Goal: Task Accomplishment & Management: Manage account settings

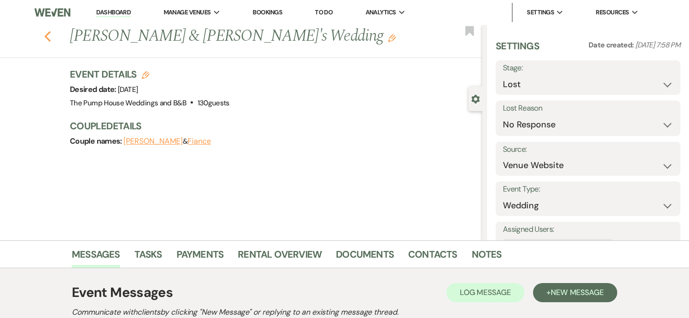
click at [48, 33] on use "button" at bounding box center [47, 36] width 6 height 11
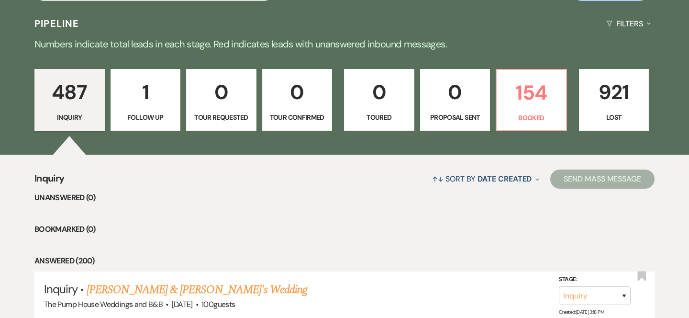
scroll to position [262, 0]
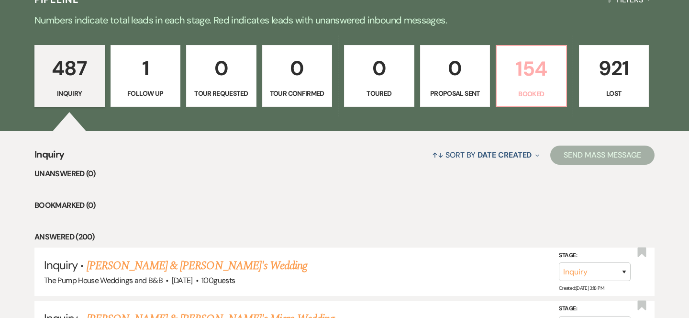
click at [526, 87] on link "154 Booked" at bounding box center [531, 76] width 71 height 62
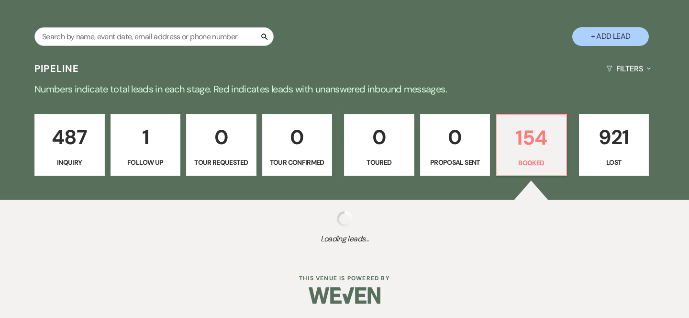
scroll to position [262, 0]
select select "7"
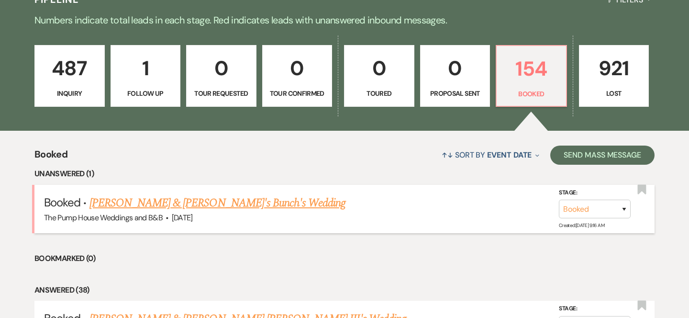
click at [169, 206] on link "Derrek & Karli's Bunch's Wedding" at bounding box center [217, 202] width 256 height 17
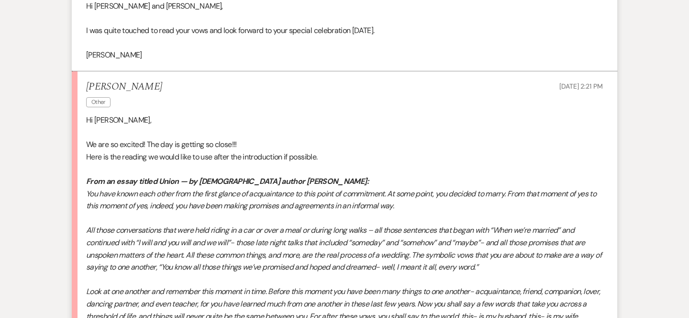
scroll to position [1599, 0]
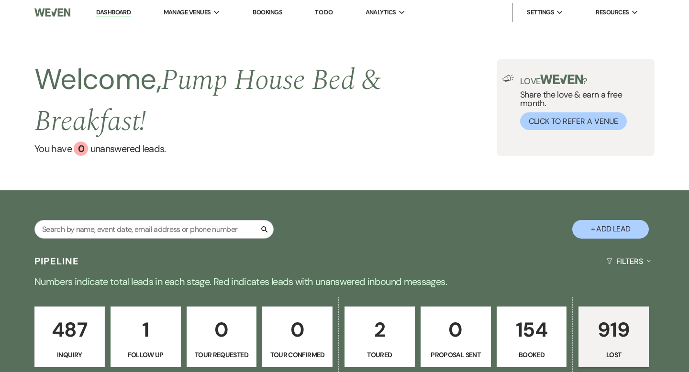
select select "8"
select select "5"
select select "8"
select select "5"
select select "8"
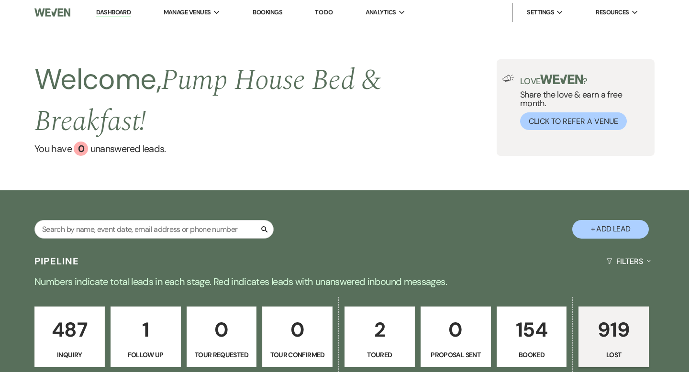
select select "5"
select select "8"
select select "10"
select select "8"
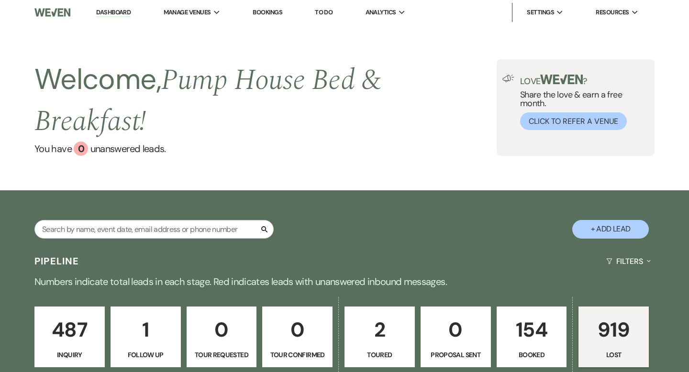
select select "5"
select select "8"
select select "5"
select select "8"
select select "5"
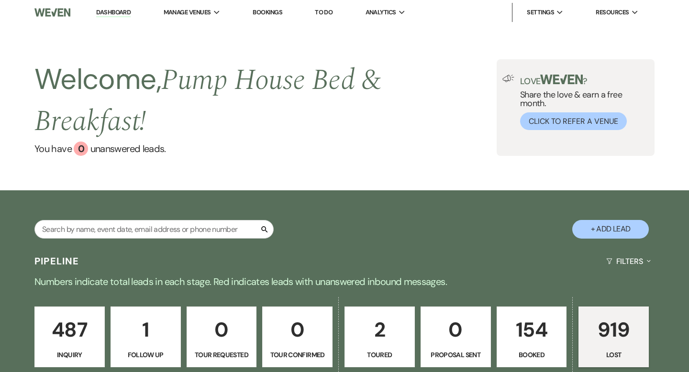
select select "8"
select select "5"
select select "8"
select select "5"
select select "8"
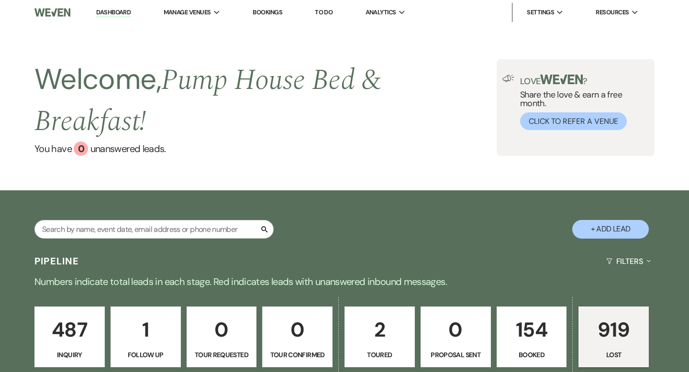
select select "5"
select select "8"
select select "5"
select select "8"
select select "5"
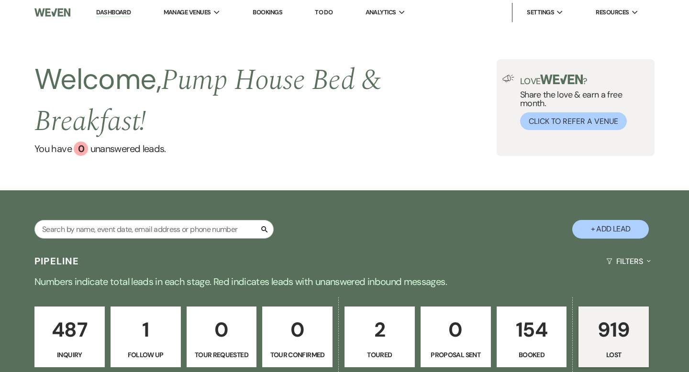
select select "8"
select select "5"
select select "8"
select select "5"
select select "8"
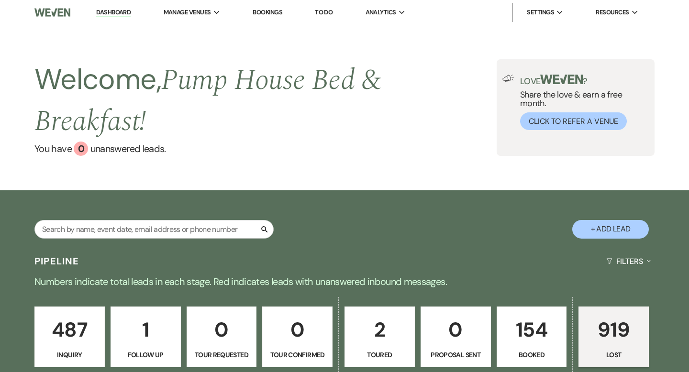
select select "5"
select select "8"
select select "5"
select select "8"
select select "5"
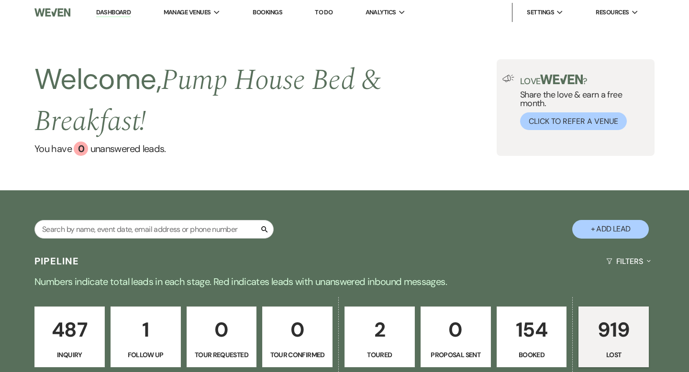
select select "8"
select select "5"
select select "8"
select select "5"
select select "8"
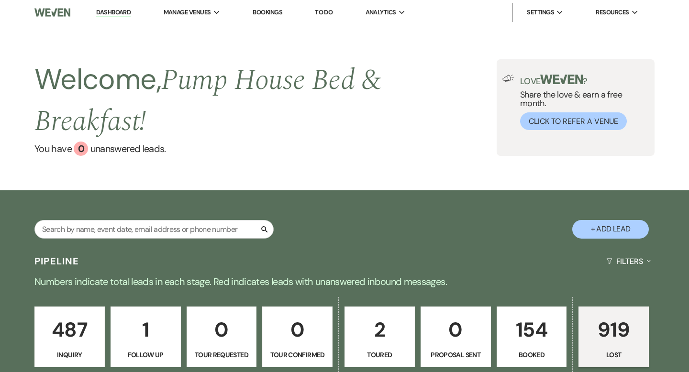
select select "5"
select select "8"
select select "5"
select select "8"
select select "5"
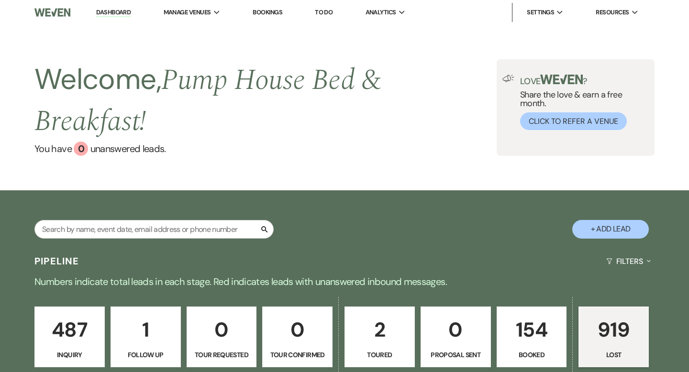
select select "8"
select select "5"
select select "8"
select select "5"
select select "8"
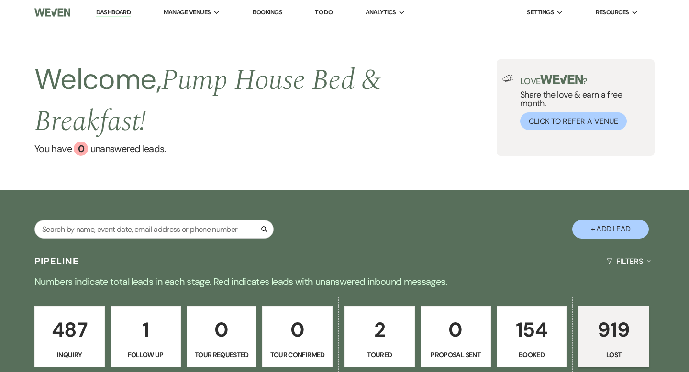
select select "5"
select select "8"
select select "10"
select select "8"
select select "5"
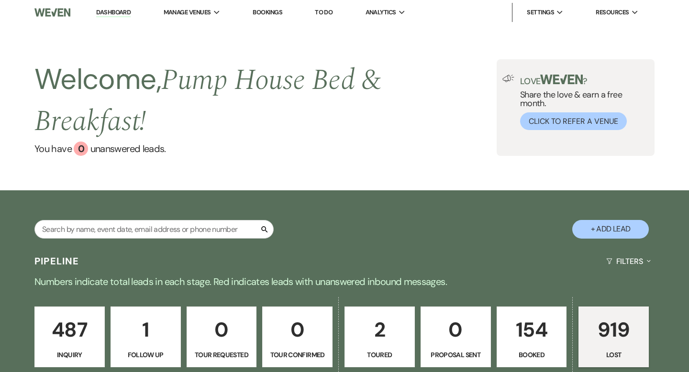
select select "8"
select select "5"
select select "8"
select select "5"
select select "8"
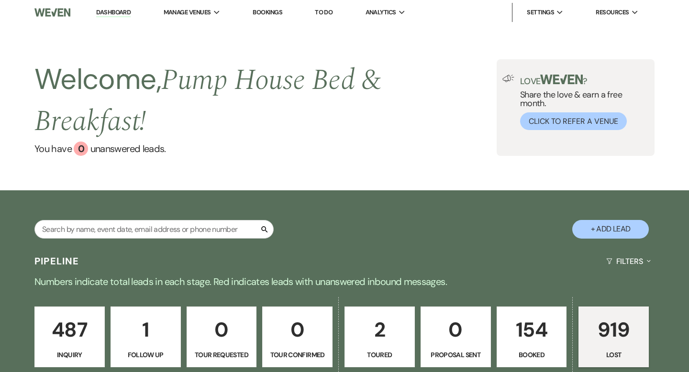
select select "5"
select select "8"
select select "5"
select select "8"
select select "5"
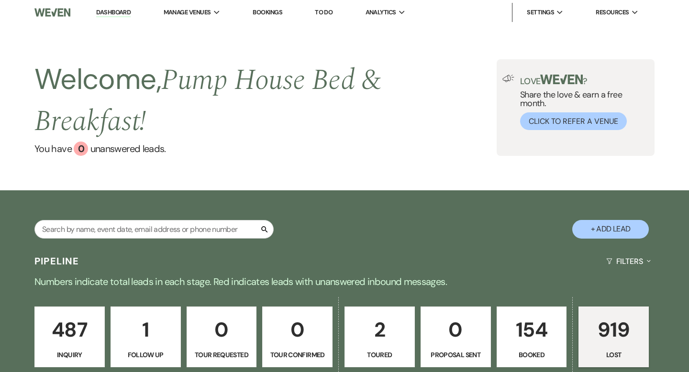
select select "8"
select select "5"
select select "8"
select select "5"
select select "8"
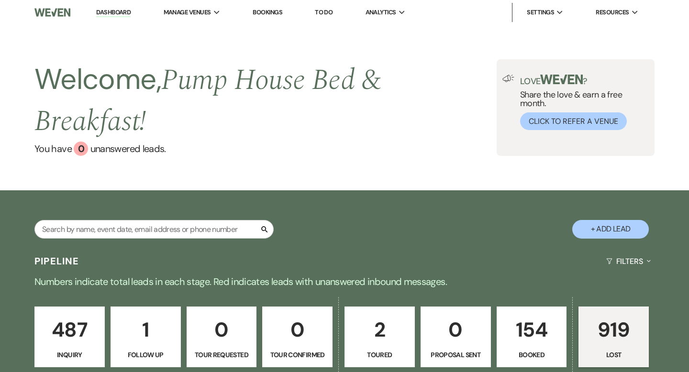
select select "5"
select select "8"
select select "5"
select select "8"
select select "5"
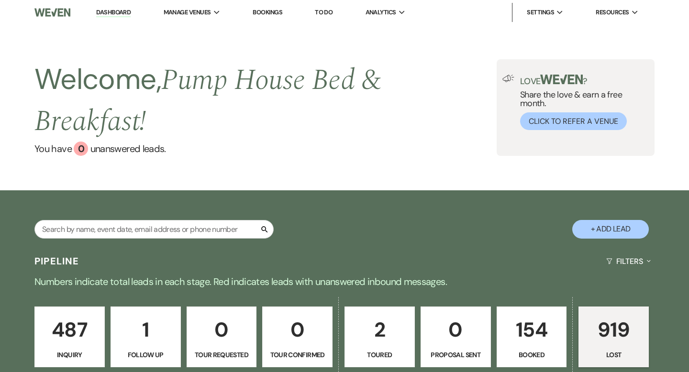
select select "8"
select select "5"
select select "8"
select select "5"
select select "8"
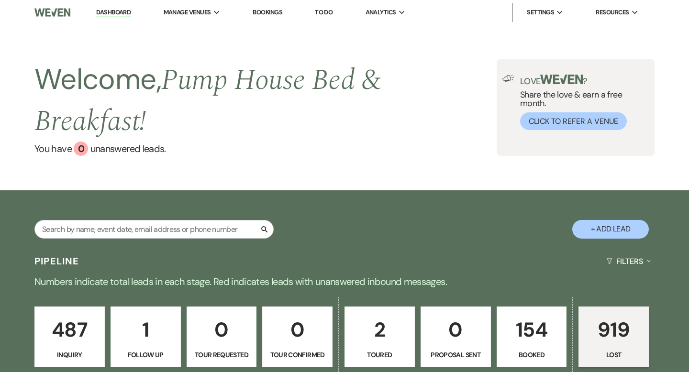
select select "6"
select select "8"
select select "5"
select select "8"
select select "5"
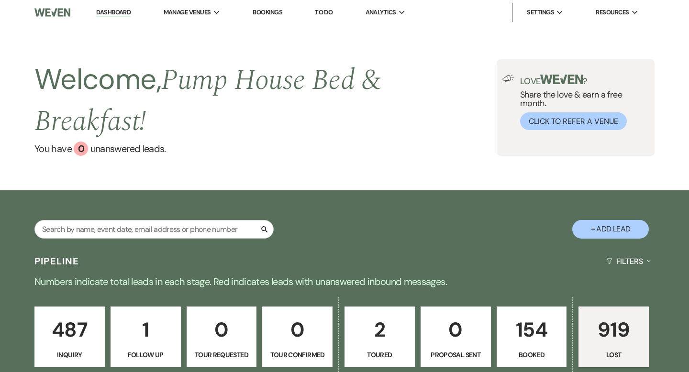
select select "8"
select select "5"
select select "8"
select select "5"
select select "8"
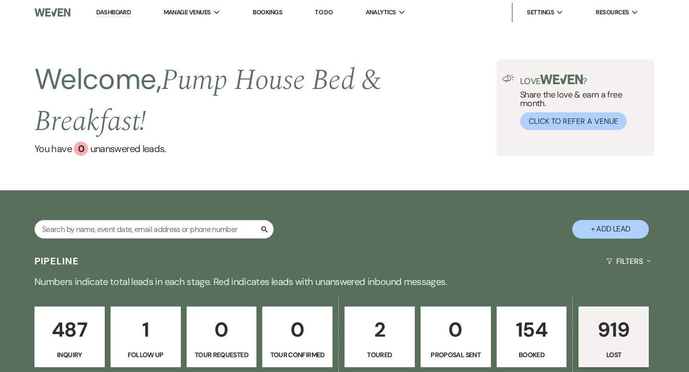
select select "5"
select select "8"
select select "5"
select select "8"
select select "5"
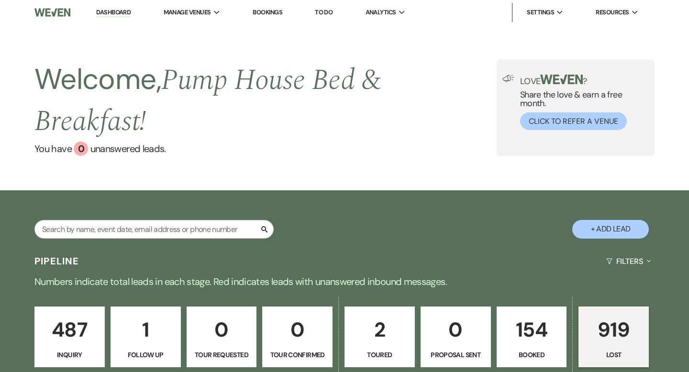
select select "8"
select select "5"
select select "8"
select select "5"
select select "8"
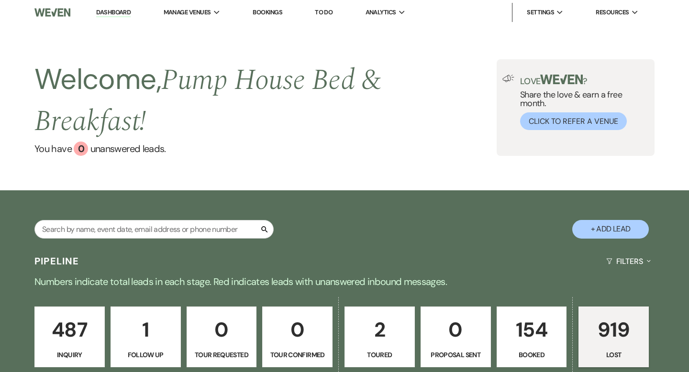
select select "5"
select select "8"
select select "10"
select select "8"
select select "5"
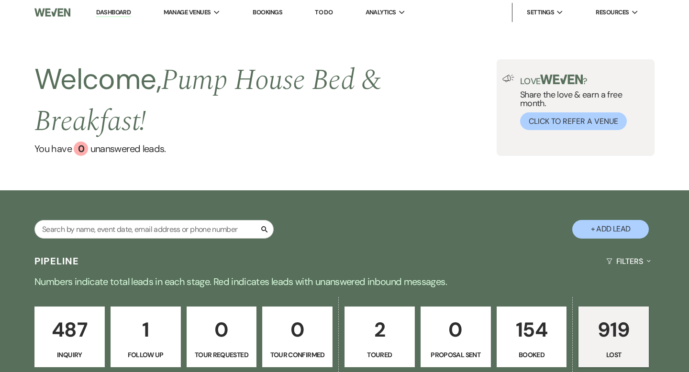
select select "8"
select select "5"
select select "8"
select select "5"
select select "8"
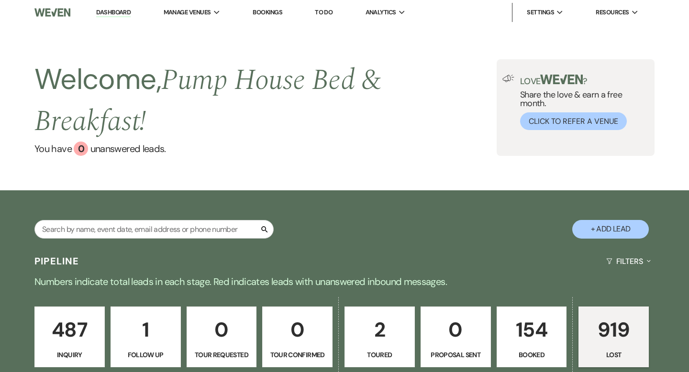
select select "8"
select select "5"
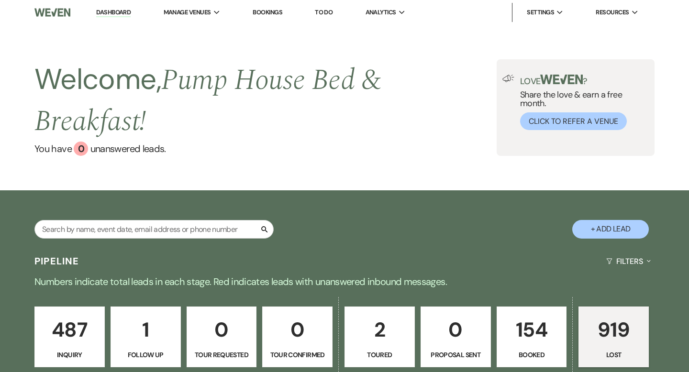
select select "8"
select select "10"
select select "8"
select select "5"
select select "8"
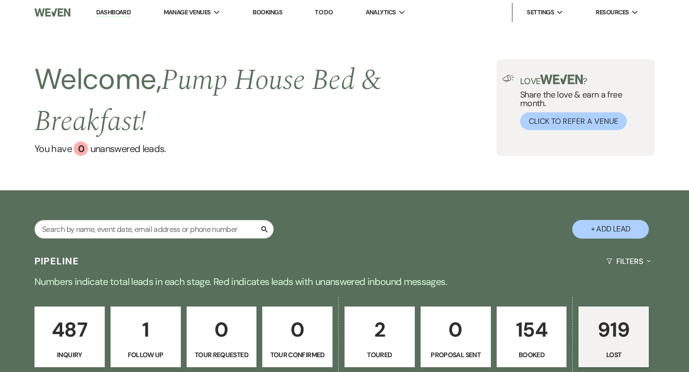
select select "5"
select select "8"
select select "1"
select select "8"
select select "5"
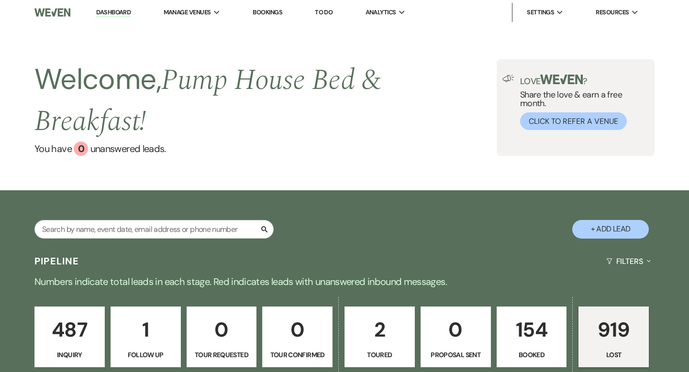
select select "8"
select select "5"
select select "8"
select select "6"
select select "8"
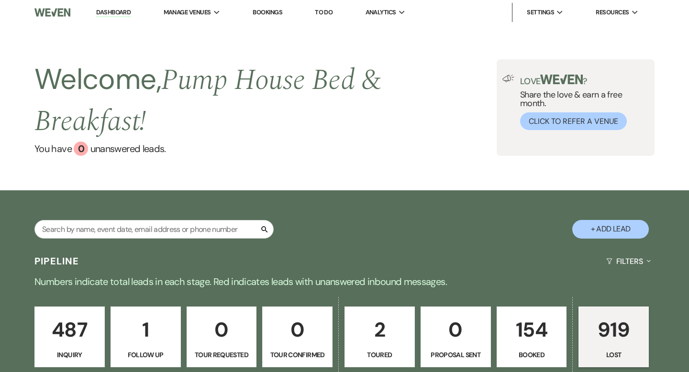
select select "8"
select select "5"
select select "8"
select select "5"
select select "8"
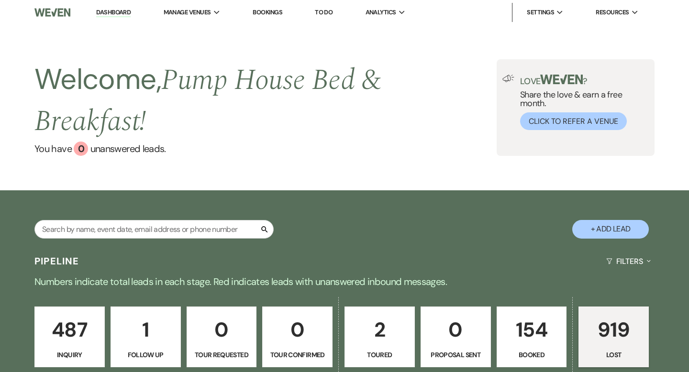
select select "5"
select select "8"
select select "6"
select select "8"
select select "5"
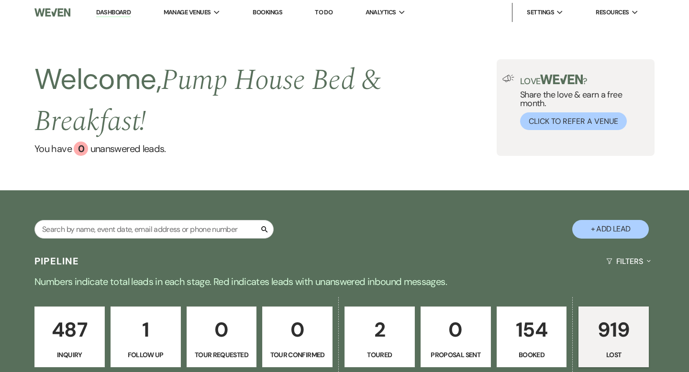
select select "8"
select select "5"
select select "8"
select select "5"
select select "8"
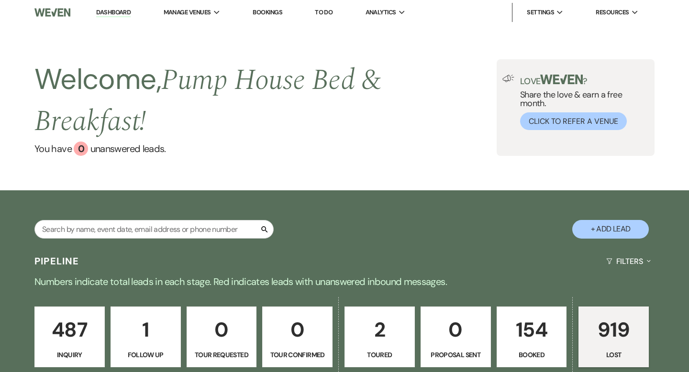
select select "5"
select select "8"
select select "5"
select select "8"
select select "5"
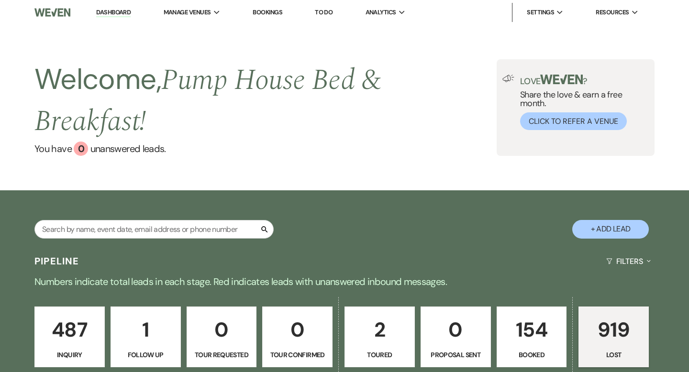
select select "8"
select select "5"
select select "8"
select select "10"
select select "8"
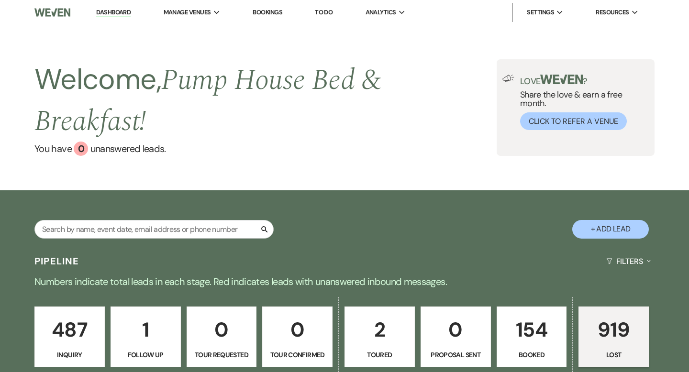
select select "5"
select select "8"
select select "1"
select select "8"
select select "5"
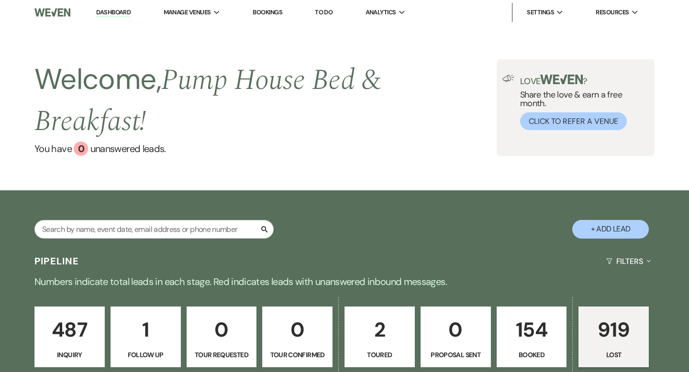
select select "8"
select select "5"
select select "8"
select select "5"
select select "8"
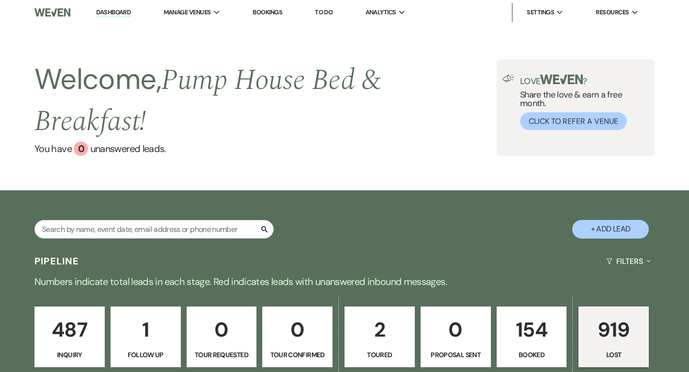
select select "10"
select select "8"
select select "5"
select select "8"
select select "5"
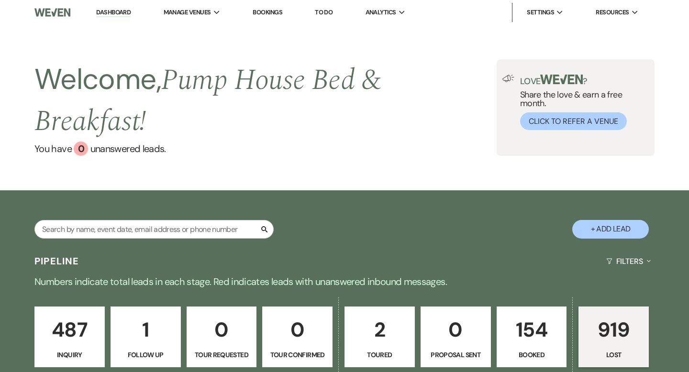
select select "8"
select select "5"
select select "8"
select select "5"
select select "8"
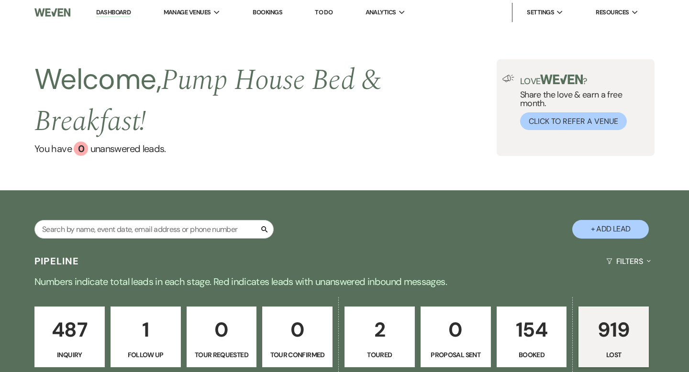
select select "5"
select select "8"
select select "5"
select select "8"
select select "5"
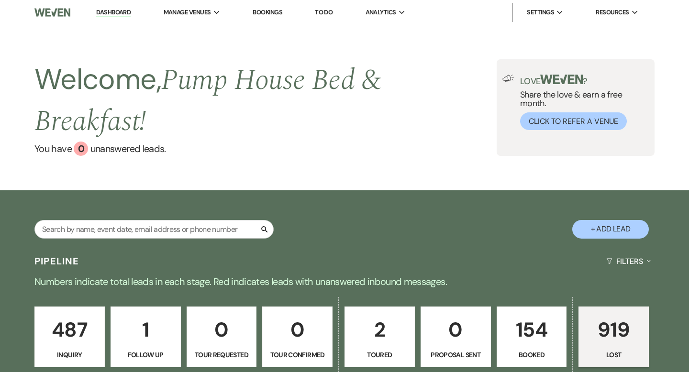
select select "8"
select select "7"
select select "8"
select select "5"
select select "8"
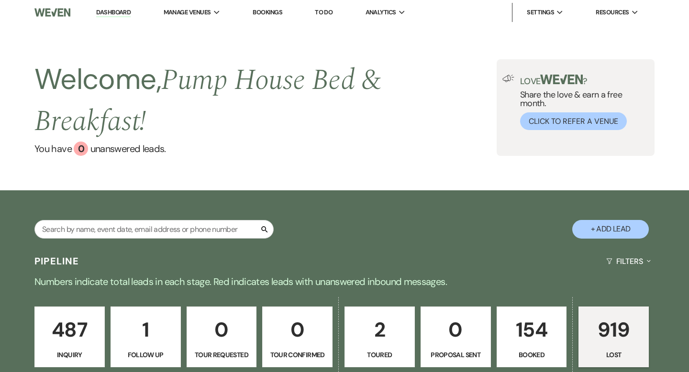
select select "11"
select select "8"
select select "5"
select select "8"
select select "5"
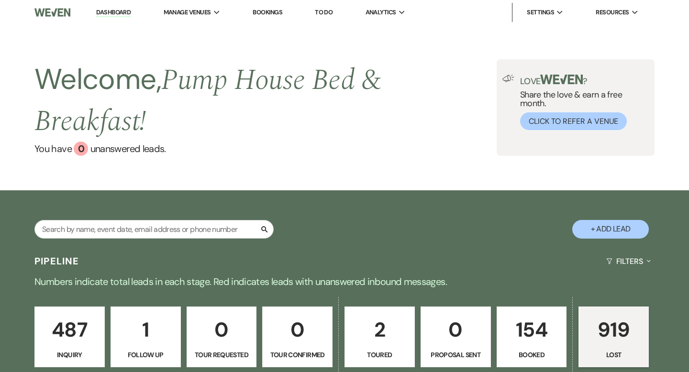
select select "8"
select select "10"
select select "8"
select select "5"
select select "8"
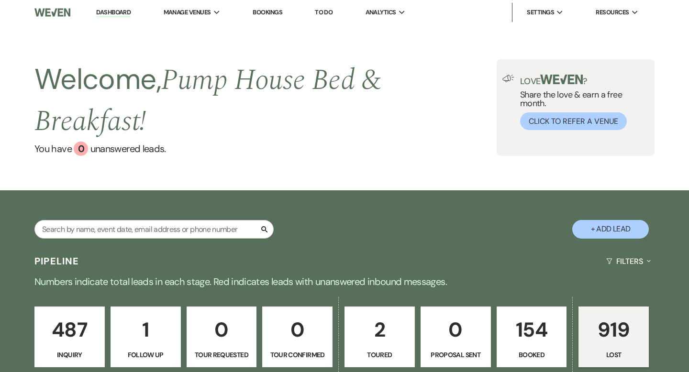
select select "5"
select select "8"
select select "5"
select select "8"
select select "5"
